Goal: Information Seeking & Learning: Compare options

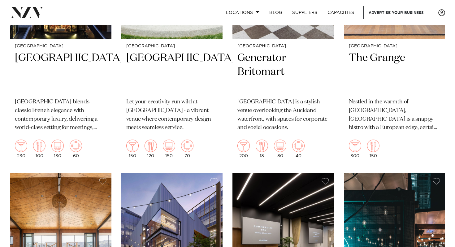
scroll to position [1004, 0]
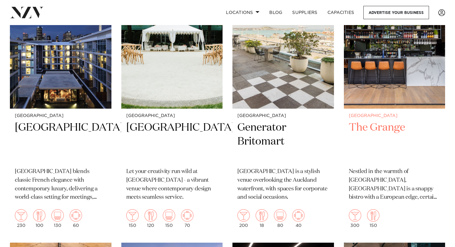
click at [377, 131] on h2 "The Grange" at bounding box center [395, 142] width 92 height 42
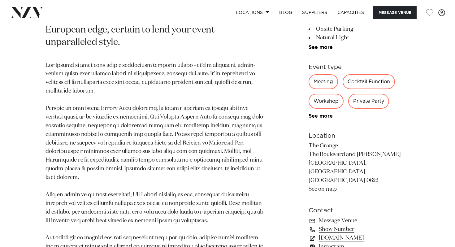
scroll to position [323, 0]
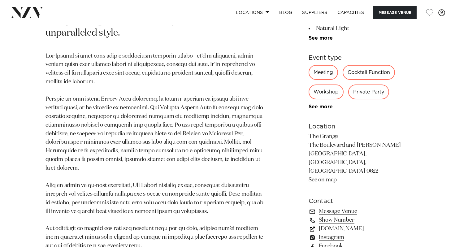
click at [370, 225] on link "thegrangetakapuna.co.nz" at bounding box center [359, 229] width 101 height 9
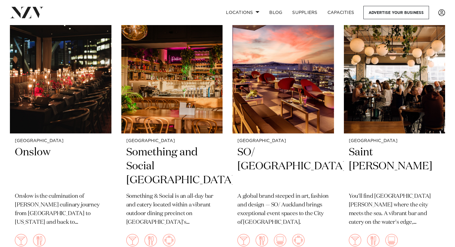
scroll to position [3426, 0]
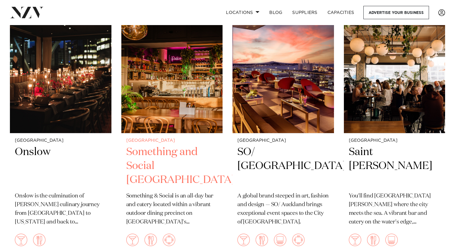
click at [160, 145] on h2 "Something and Social Albany" at bounding box center [172, 166] width 92 height 42
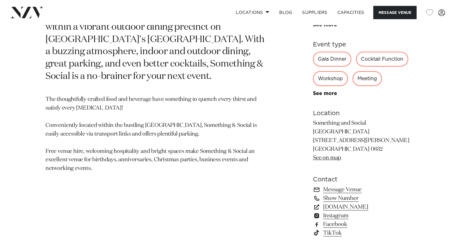
scroll to position [333, 0]
click at [369, 203] on link "www.somethingandsocial.co.nz" at bounding box center [361, 207] width 97 height 9
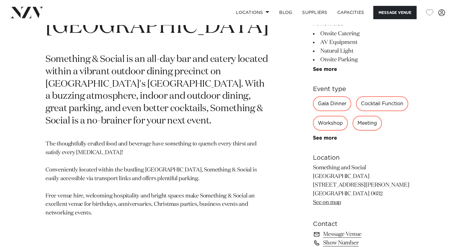
scroll to position [286, 0]
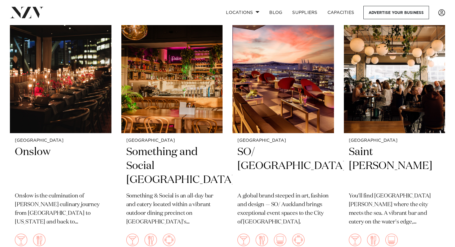
scroll to position [3456, 0]
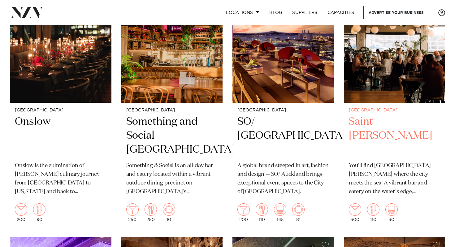
click at [398, 58] on img at bounding box center [395, 35] width 102 height 136
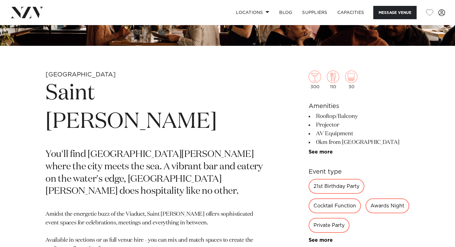
scroll to position [321, 0]
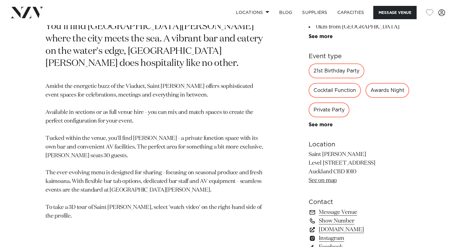
click at [332, 229] on link "saintalice.co.nz" at bounding box center [359, 229] width 101 height 9
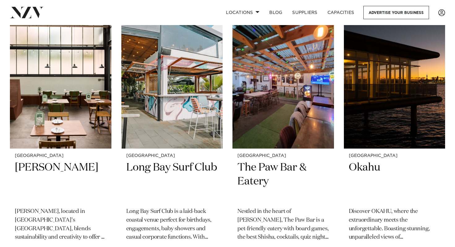
scroll to position [4763, 0]
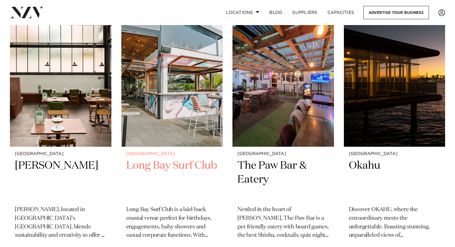
click at [171, 159] on h2 "Long Bay Surf Club" at bounding box center [172, 180] width 92 height 42
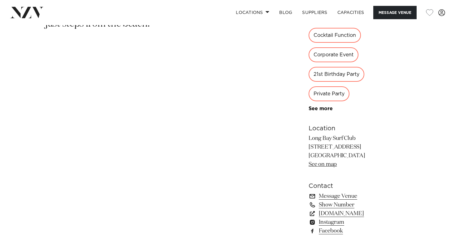
scroll to position [361, 0]
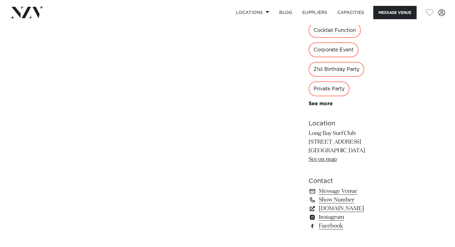
click at [347, 209] on link "[DOMAIN_NAME]" at bounding box center [359, 208] width 101 height 9
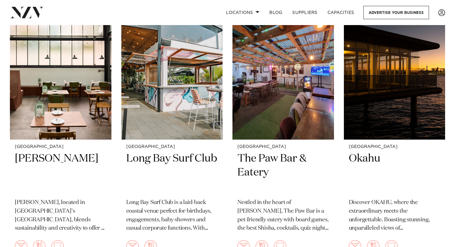
scroll to position [4769, 0]
